Goal: Navigation & Orientation: Find specific page/section

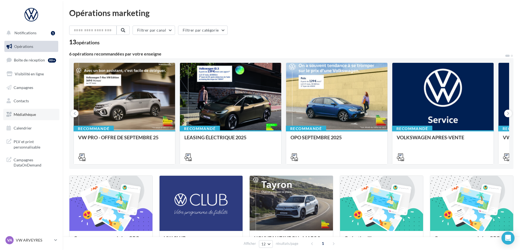
click at [25, 111] on link "Médiathèque" at bounding box center [31, 114] width 56 height 11
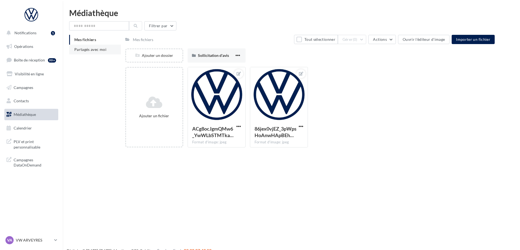
click at [99, 50] on span "Partagés avec moi" at bounding box center [90, 49] width 32 height 5
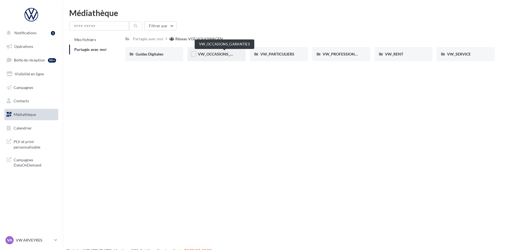
click at [217, 55] on span "VW_OCCASIONS_GARANTIES" at bounding box center [224, 54] width 53 height 5
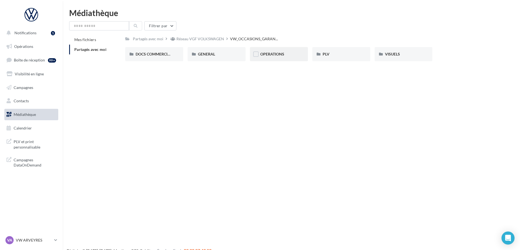
click at [293, 56] on div "OPERATIONS" at bounding box center [278, 53] width 37 height 5
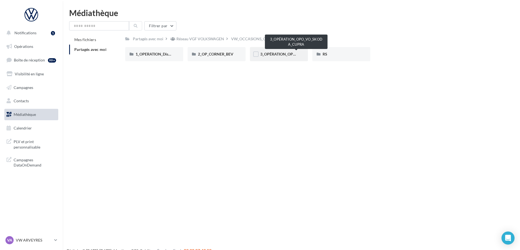
click at [285, 54] on span "3_OPÉRATION_OPO_VO_SKODA_CUPRA" at bounding box center [296, 54] width 72 height 5
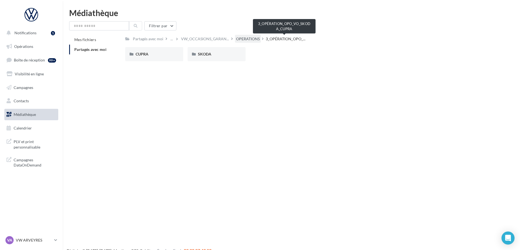
drag, startPoint x: 272, startPoint y: 36, endPoint x: 255, endPoint y: 37, distance: 16.9
click at [271, 37] on span "3_OPÉRATION_OPO_..." at bounding box center [286, 38] width 40 height 5
click at [254, 38] on div "OPERATIONS" at bounding box center [248, 38] width 24 height 5
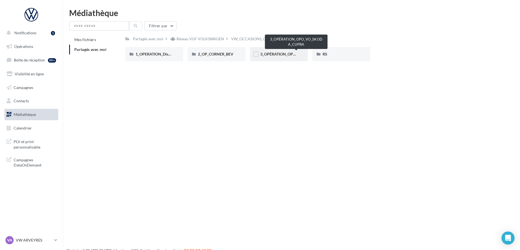
click at [284, 55] on span "3_OPÉRATION_OPO_VO_SKODA_CUPRA" at bounding box center [296, 54] width 72 height 5
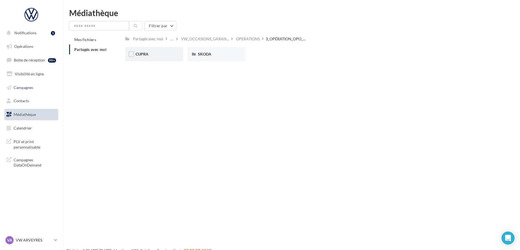
click at [149, 54] on div "CUPRA" at bounding box center [154, 53] width 37 height 5
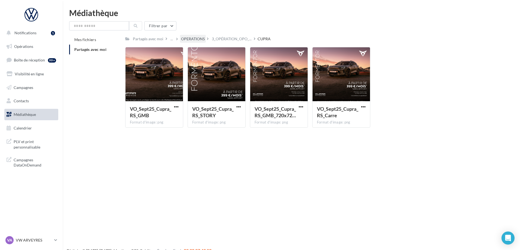
click at [194, 38] on div "OPERATIONS" at bounding box center [193, 38] width 24 height 5
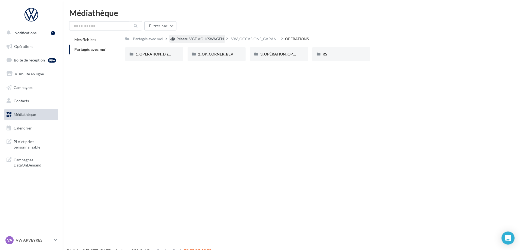
click at [194, 39] on div "Réseau VGF VOLKSWAGEN" at bounding box center [201, 38] width 48 height 5
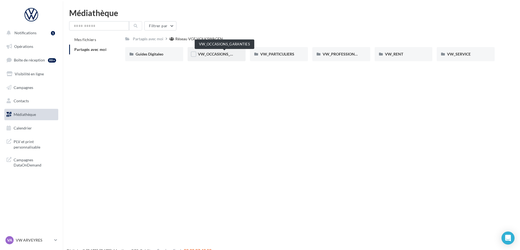
click at [223, 52] on span "VW_OCCASIONS_GARANTIES" at bounding box center [224, 54] width 53 height 5
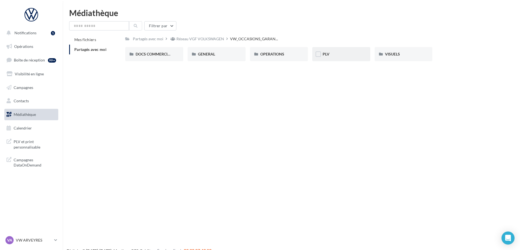
click at [352, 54] on div "PLV" at bounding box center [341, 53] width 37 height 5
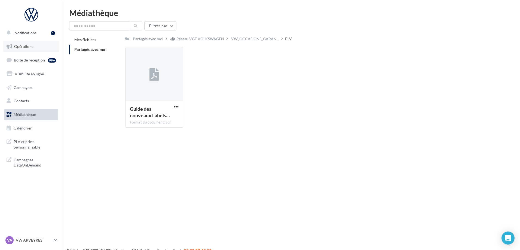
click at [23, 42] on link "Opérations" at bounding box center [31, 46] width 56 height 11
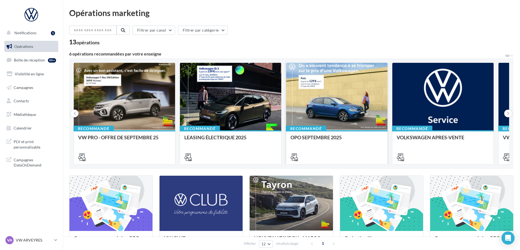
click at [320, 100] on div at bounding box center [336, 97] width 101 height 68
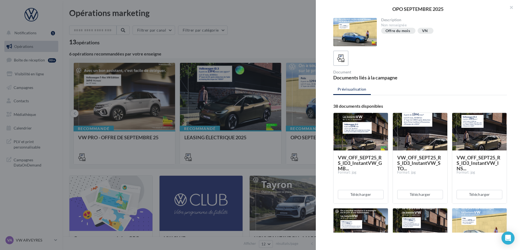
click at [266, 104] on div at bounding box center [260, 125] width 520 height 250
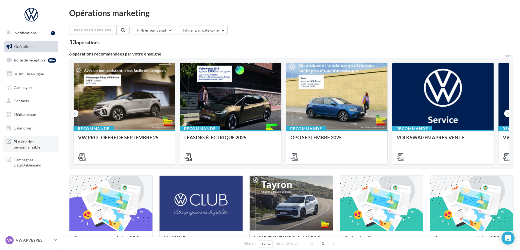
click at [26, 145] on span "PLV et print personnalisable" at bounding box center [35, 144] width 43 height 12
